Goal: Task Accomplishment & Management: Manage account settings

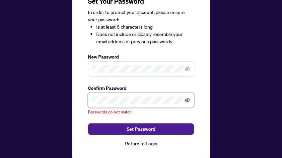
scroll to position [72, 0]
click at [188, 100] on icon "eye-invisible" at bounding box center [187, 100] width 1 height 1
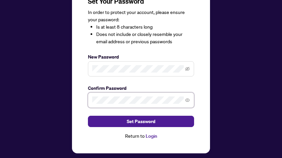
scroll to position [72, 0]
click at [188, 67] on icon "eye-invisible" at bounding box center [187, 68] width 5 height 5
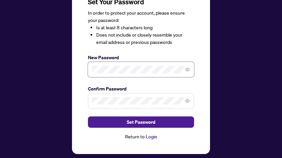
scroll to position [72, 0]
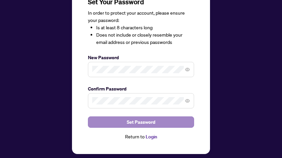
click at [139, 119] on span "Set Password" at bounding box center [141, 122] width 29 height 11
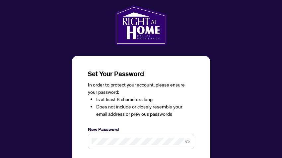
scroll to position [0, 0]
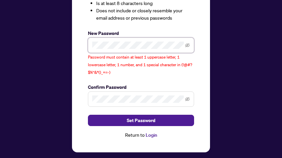
scroll to position [97, 0]
click at [106, 91] on span at bounding box center [141, 98] width 106 height 15
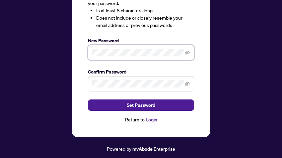
scroll to position [86, 0]
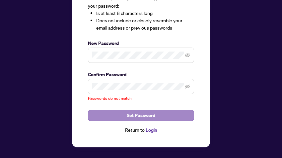
click at [133, 114] on span "Set Password" at bounding box center [141, 115] width 29 height 11
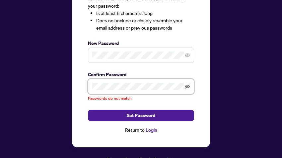
click at [188, 86] on icon "eye-invisible" at bounding box center [187, 86] width 1 height 1
click at [187, 53] on icon "eye-invisible" at bounding box center [187, 55] width 5 height 5
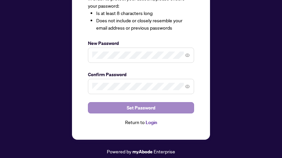
click at [130, 105] on span "Set Password" at bounding box center [141, 107] width 29 height 11
click at [139, 103] on span "Set Password" at bounding box center [141, 107] width 29 height 11
